Goal: Information Seeking & Learning: Check status

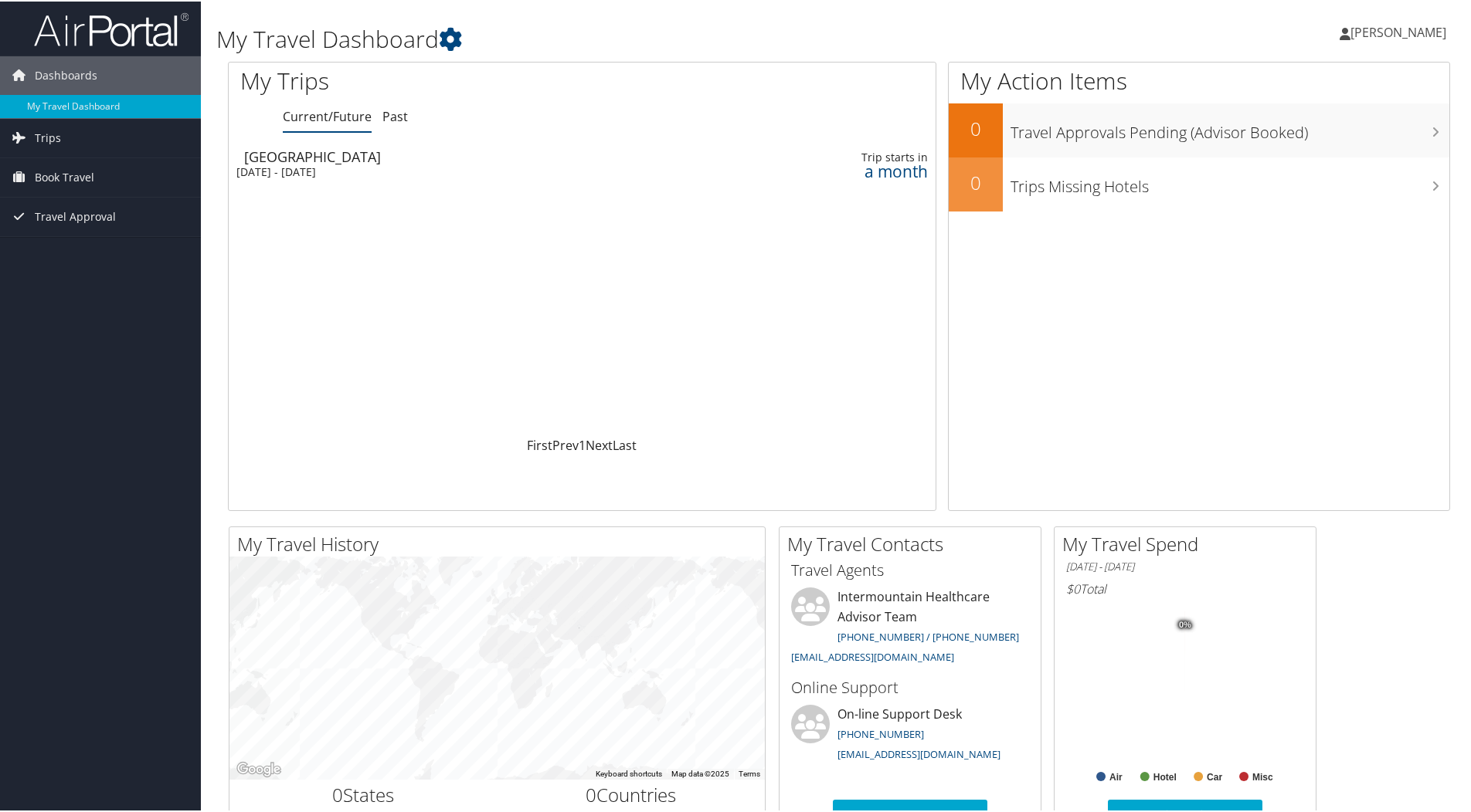
click at [1376, 30] on span "[PERSON_NAME]" at bounding box center [1397, 31] width 96 height 17
click at [1307, 135] on link "View Travel Profile" at bounding box center [1357, 137] width 172 height 27
click at [313, 158] on div "Salt Lake City" at bounding box center [459, 156] width 429 height 14
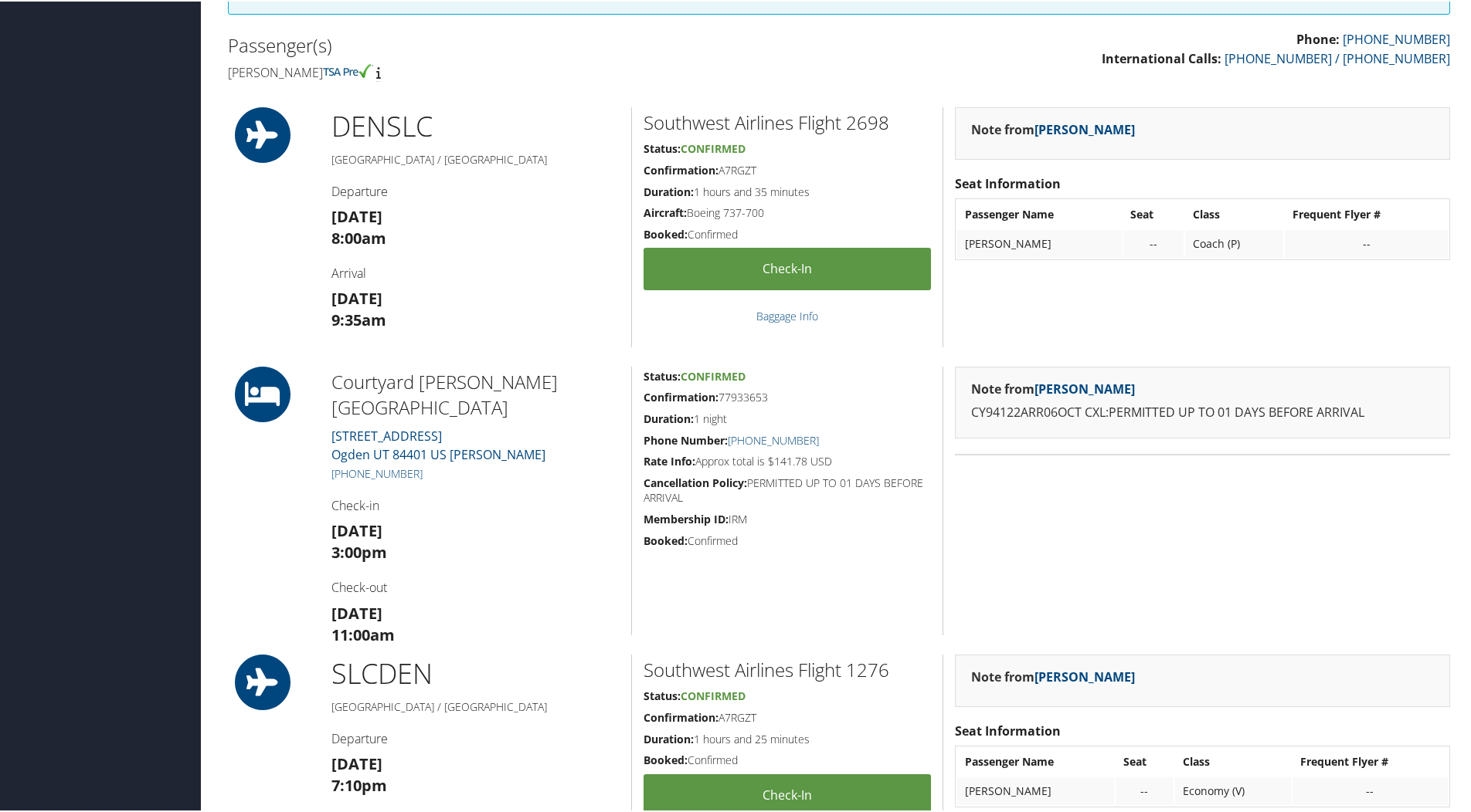
scroll to position [343, 0]
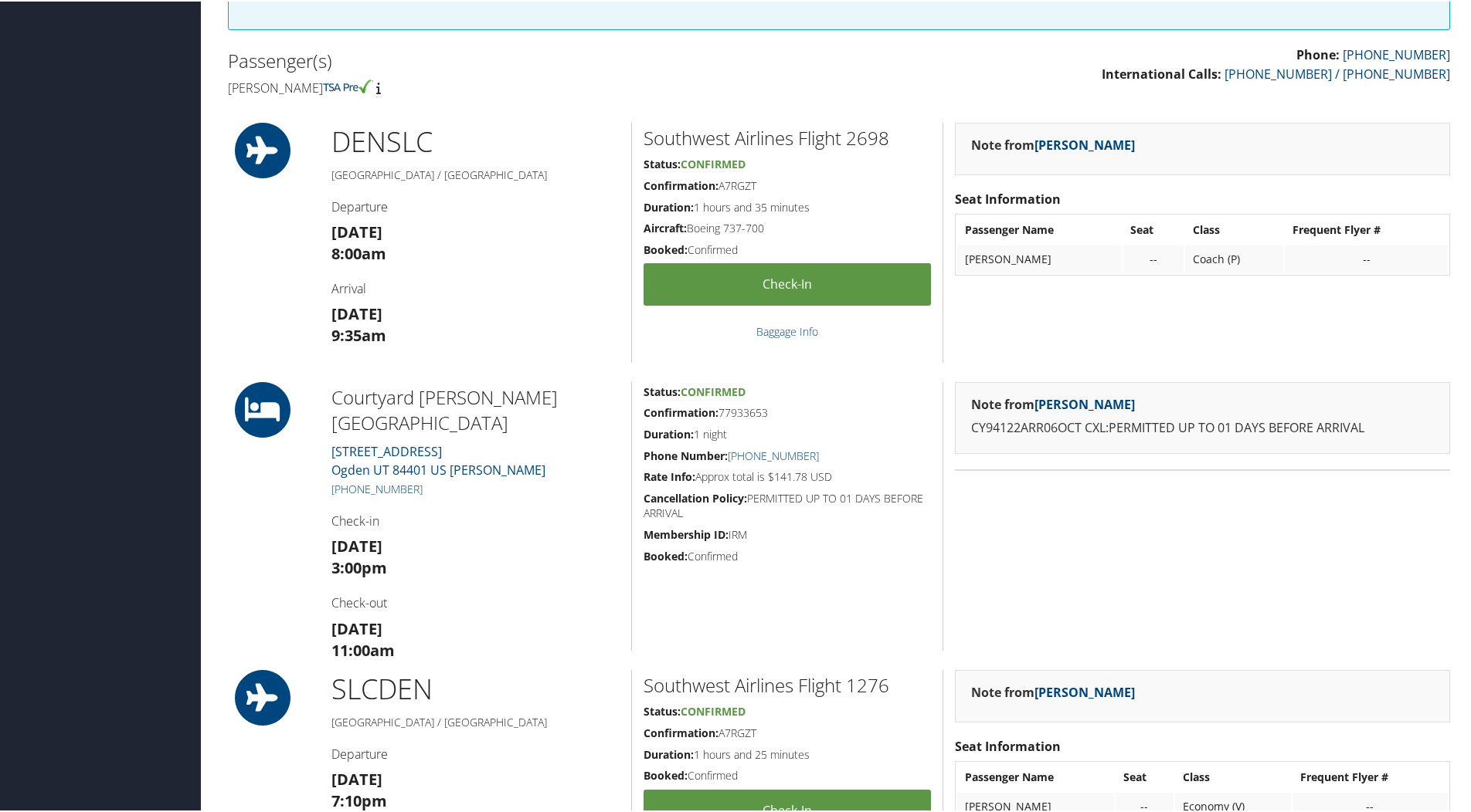
click at [1349, 261] on div "--" at bounding box center [1367, 258] width 148 height 14
click at [1328, 227] on th "Frequent Flyer #" at bounding box center [1367, 228] width 163 height 28
click at [1003, 256] on td "MARISSA ALLEN" at bounding box center [1039, 258] width 163 height 28
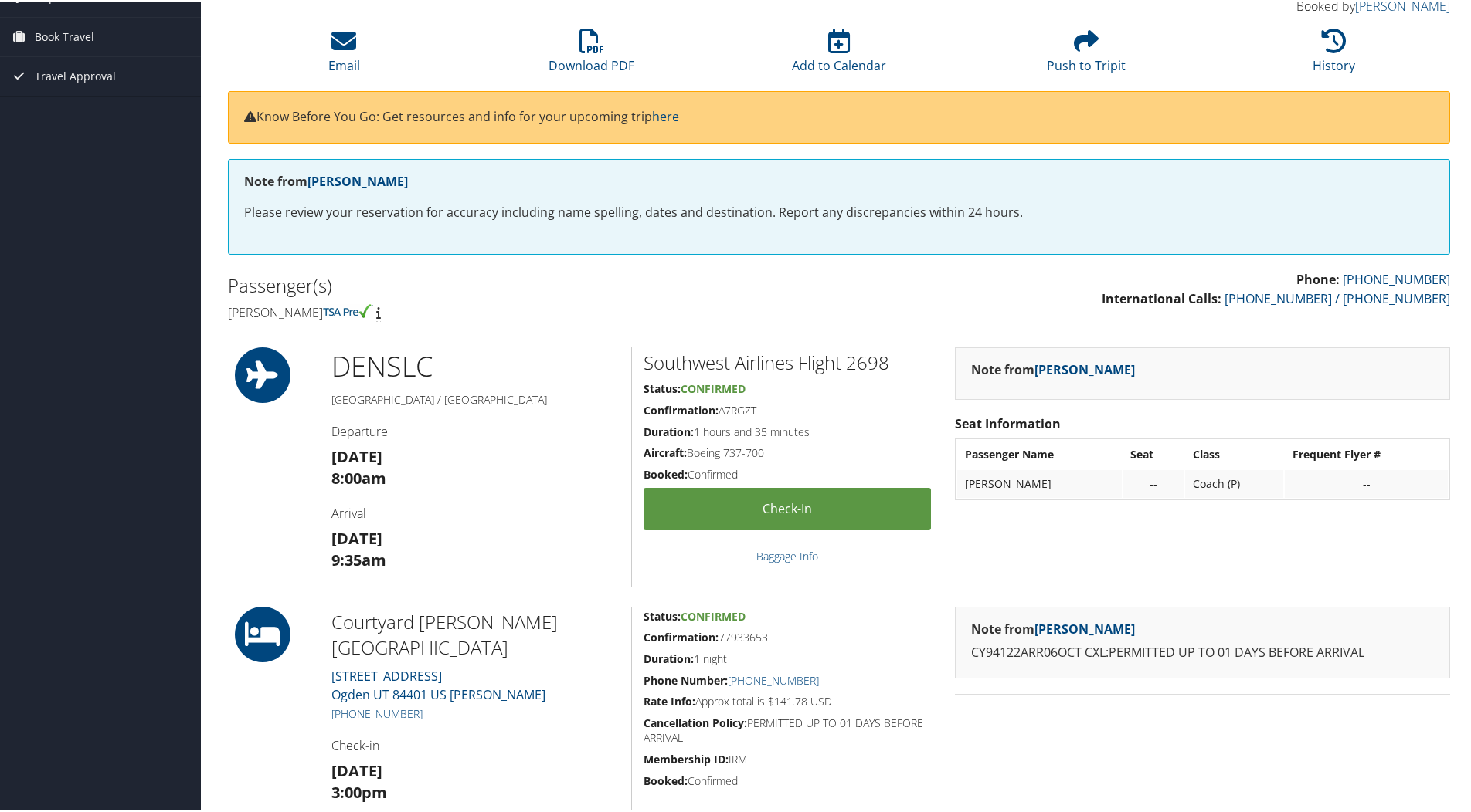
scroll to position [110, 0]
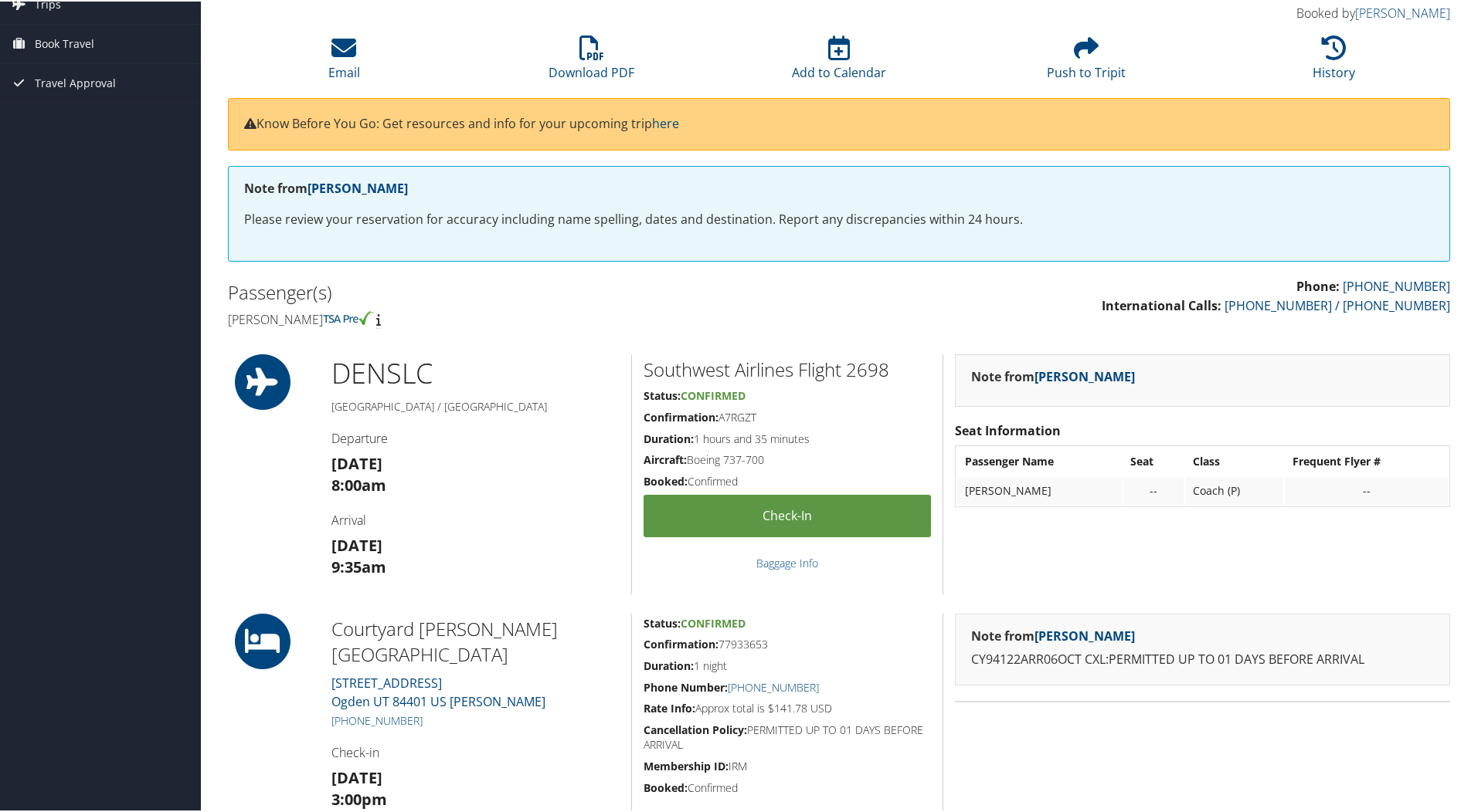
click at [288, 311] on h4 "[PERSON_NAME]" at bounding box center [527, 318] width 600 height 17
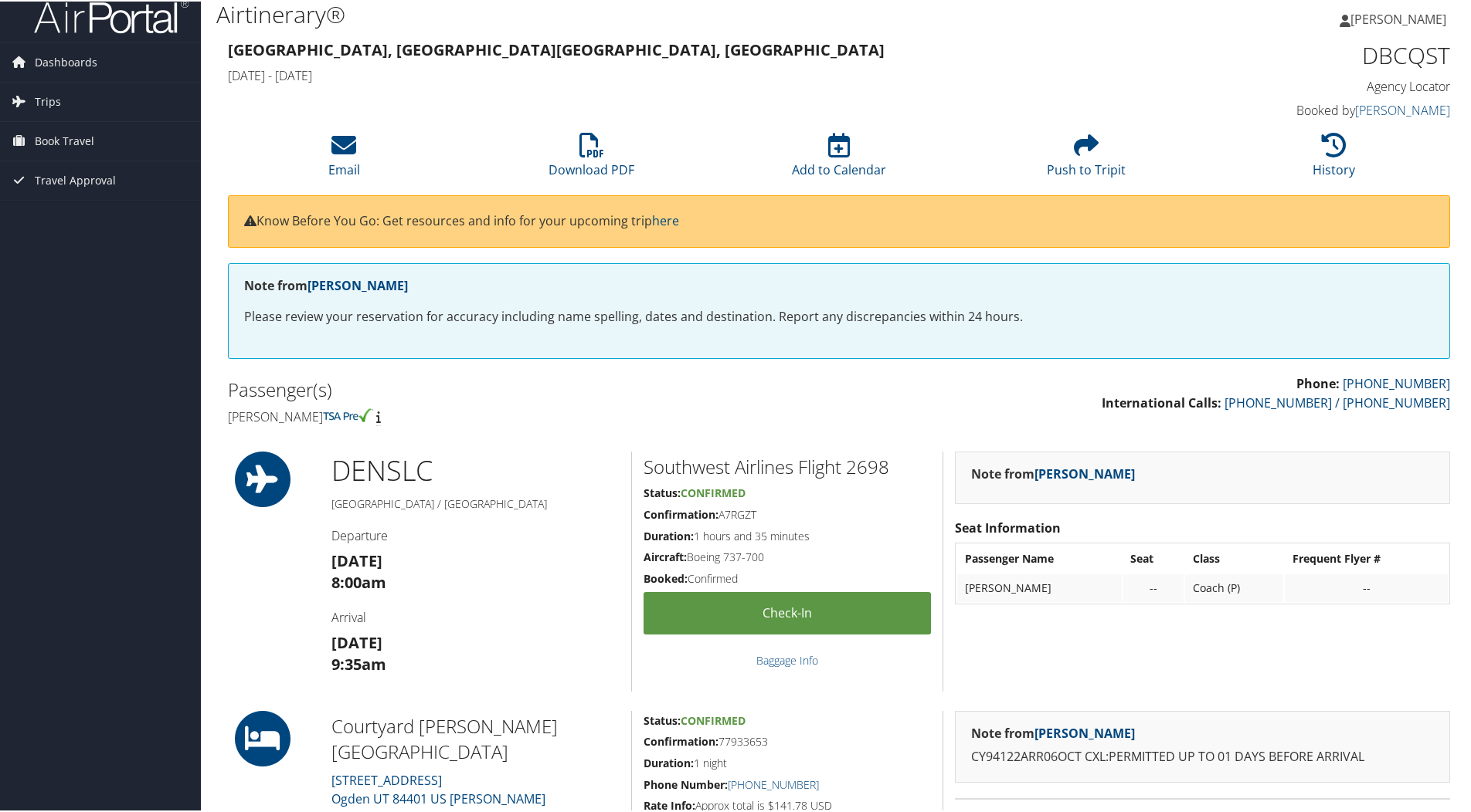
scroll to position [0, 0]
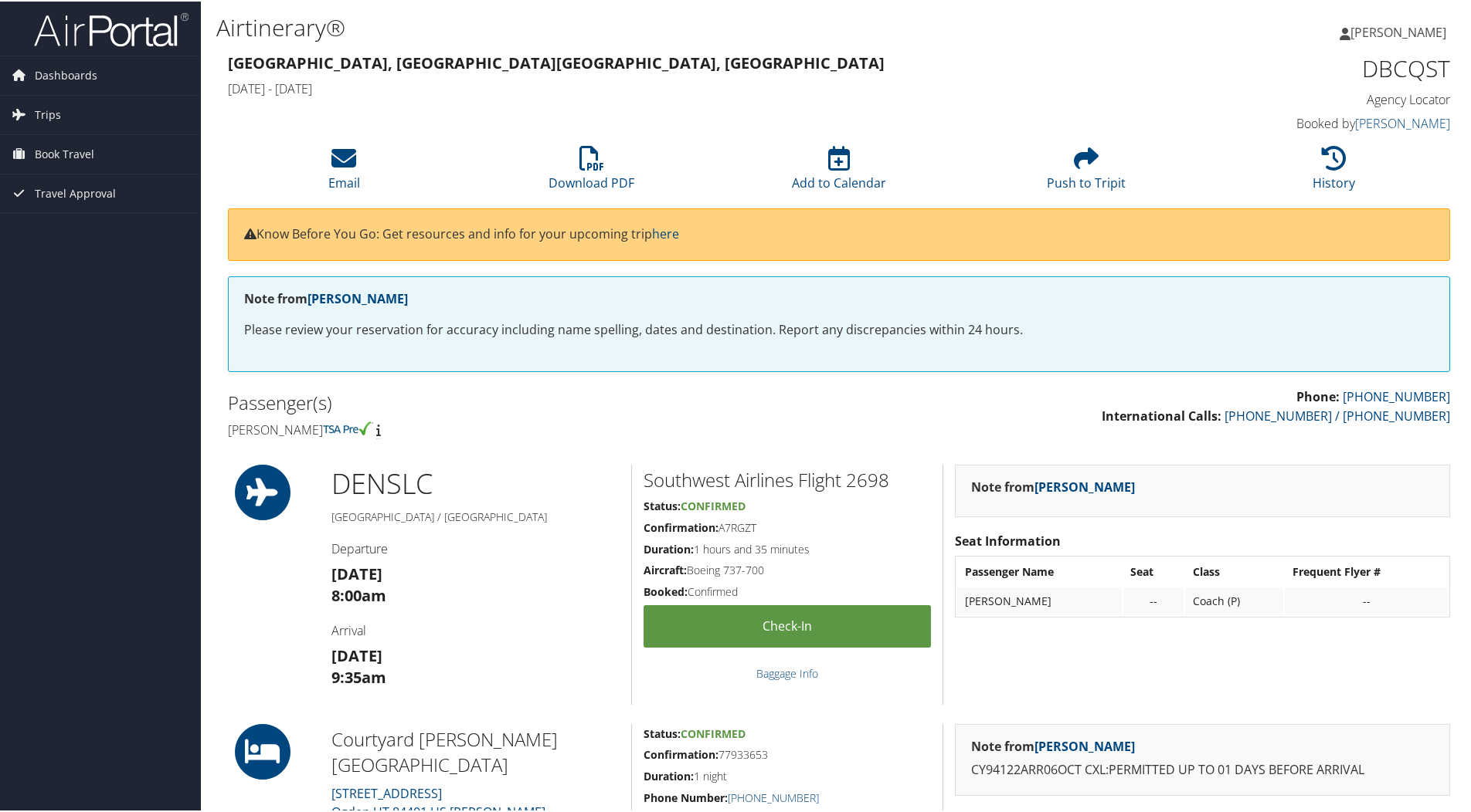
click at [1393, 31] on span "[PERSON_NAME]" at bounding box center [1397, 31] width 96 height 17
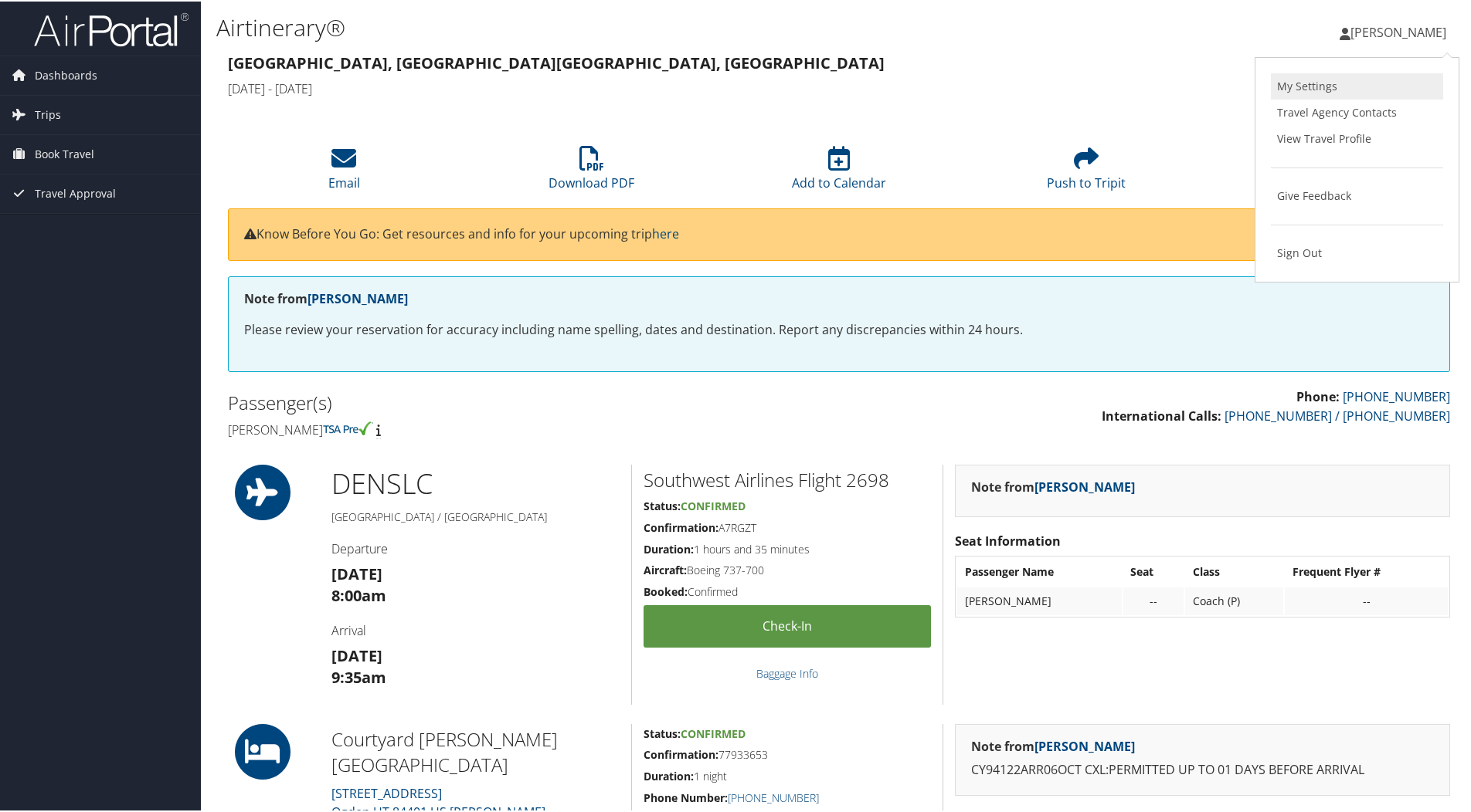
click at [1307, 87] on link "My Settings" at bounding box center [1357, 85] width 172 height 27
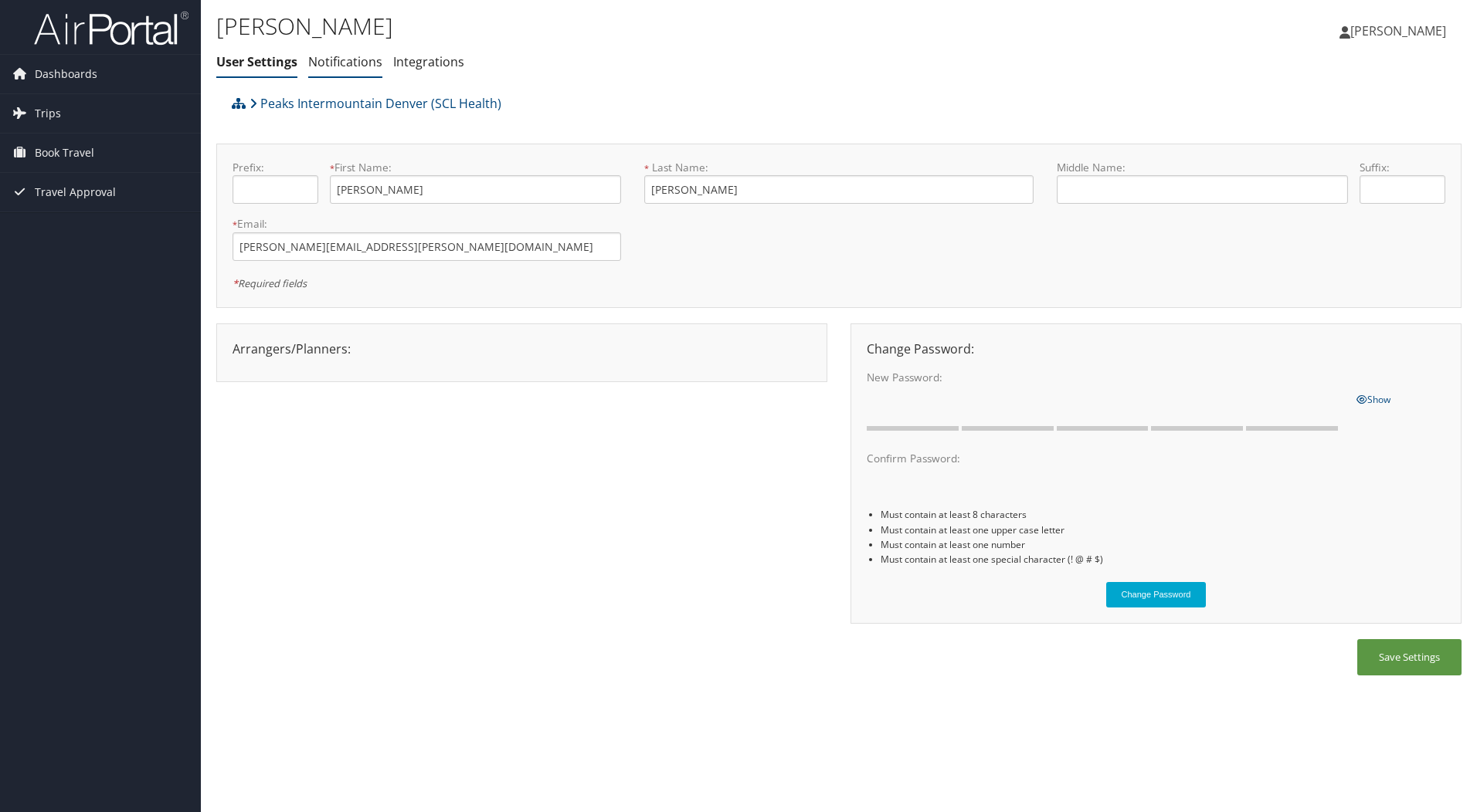
click at [362, 63] on link "Notifications" at bounding box center [345, 61] width 74 height 17
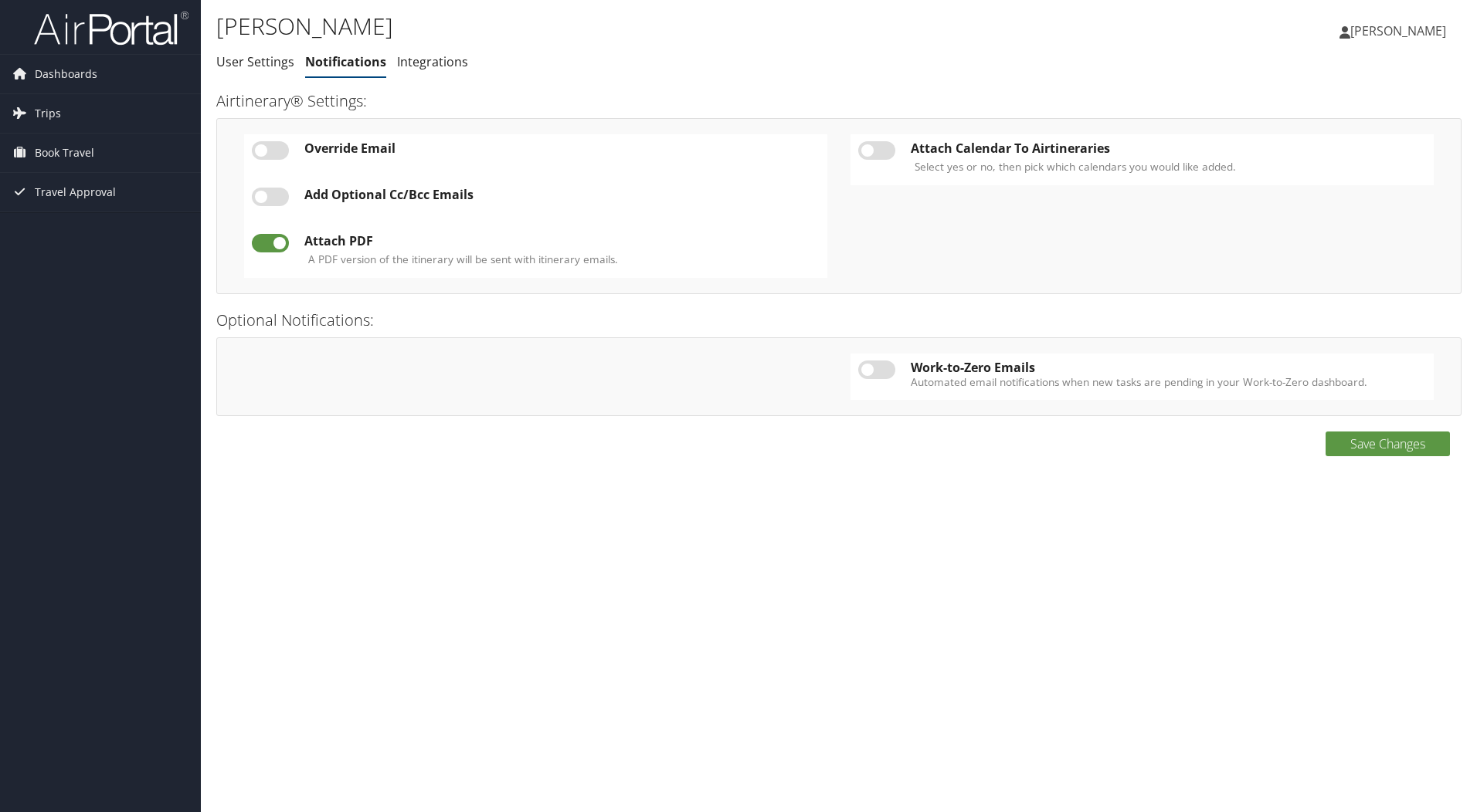
click at [443, 63] on link "Integrations" at bounding box center [432, 61] width 71 height 17
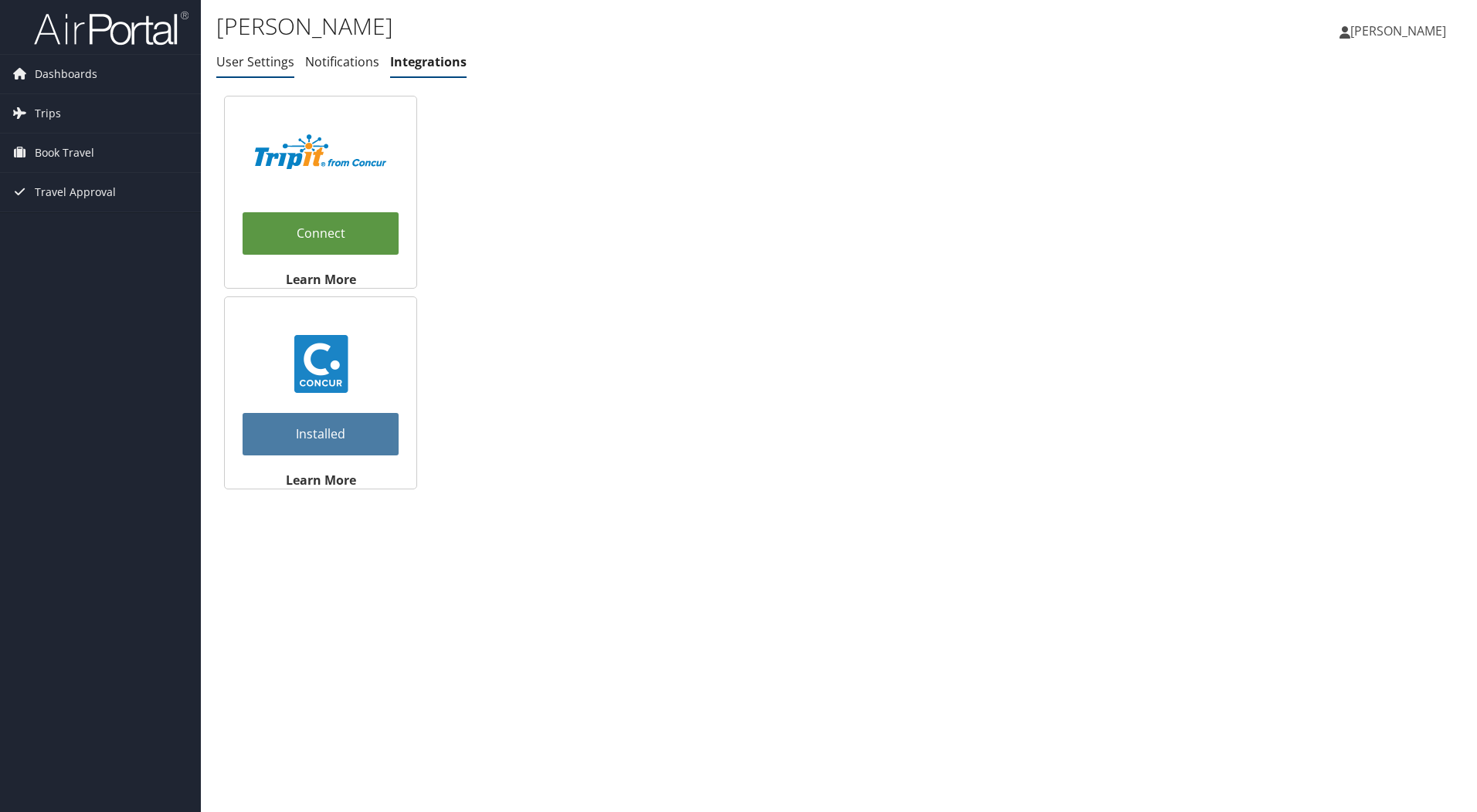
click at [278, 63] on link "User Settings" at bounding box center [255, 61] width 78 height 17
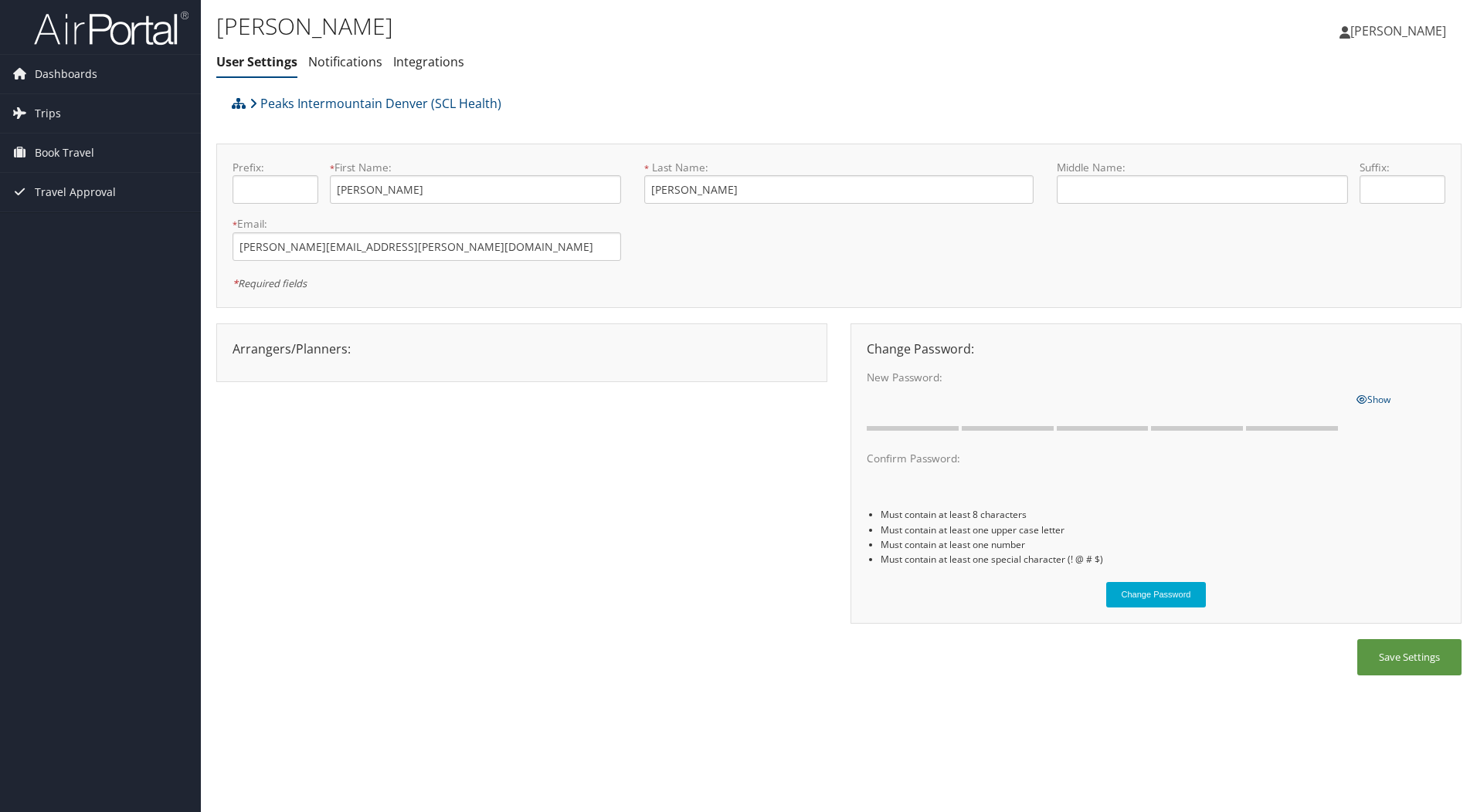
click at [1414, 31] on span "[PERSON_NAME]" at bounding box center [1397, 31] width 96 height 17
click at [1303, 136] on link "View Travel Profile" at bounding box center [1359, 137] width 172 height 27
click at [52, 74] on span "Dashboards" at bounding box center [66, 74] width 63 height 38
click at [55, 102] on link "My Travel Dashboard" at bounding box center [100, 105] width 201 height 24
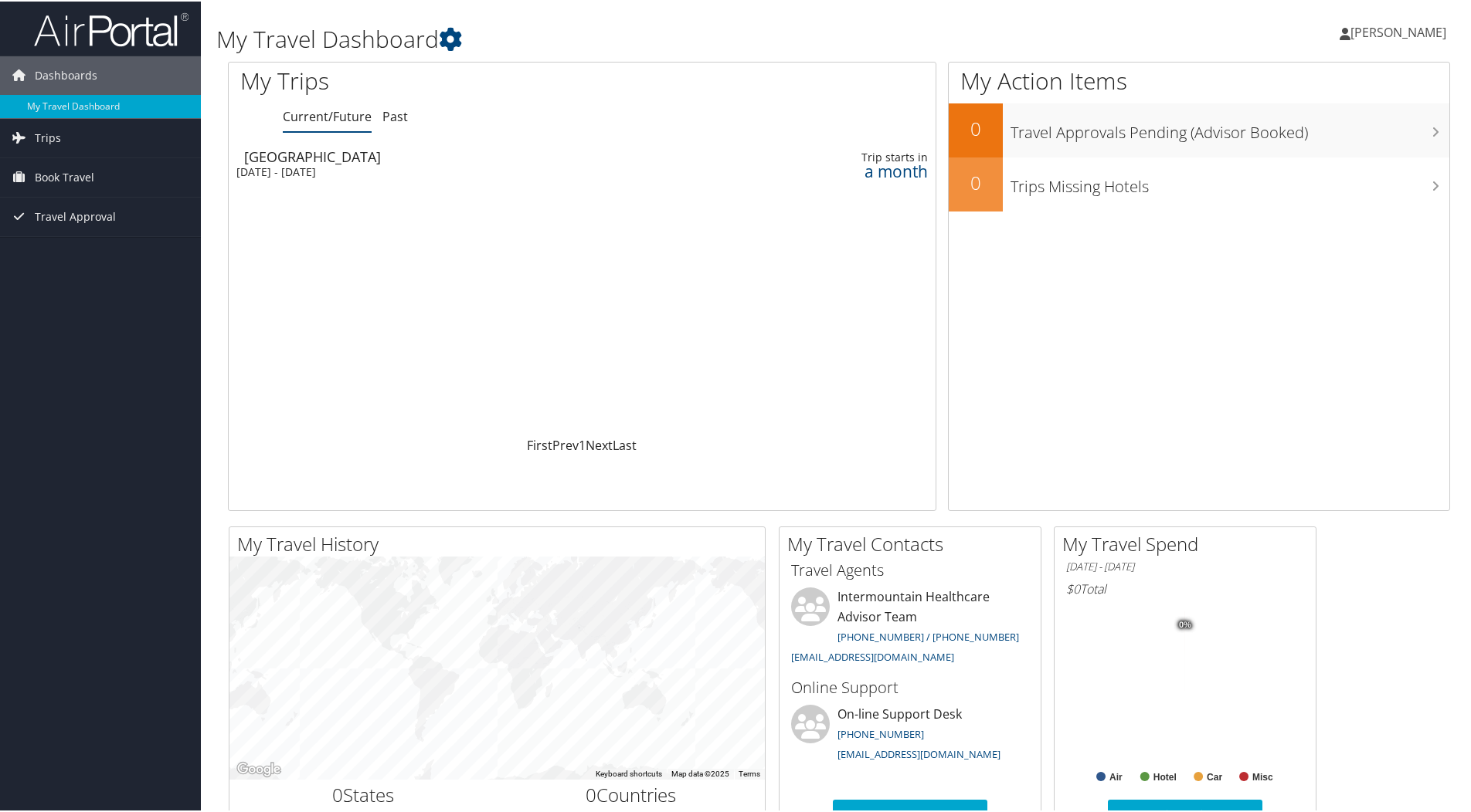
click at [336, 169] on div "Mon 6 Oct 2025 - Tue 7 Oct 2025" at bounding box center [451, 170] width 429 height 14
